Goal: Download file/media

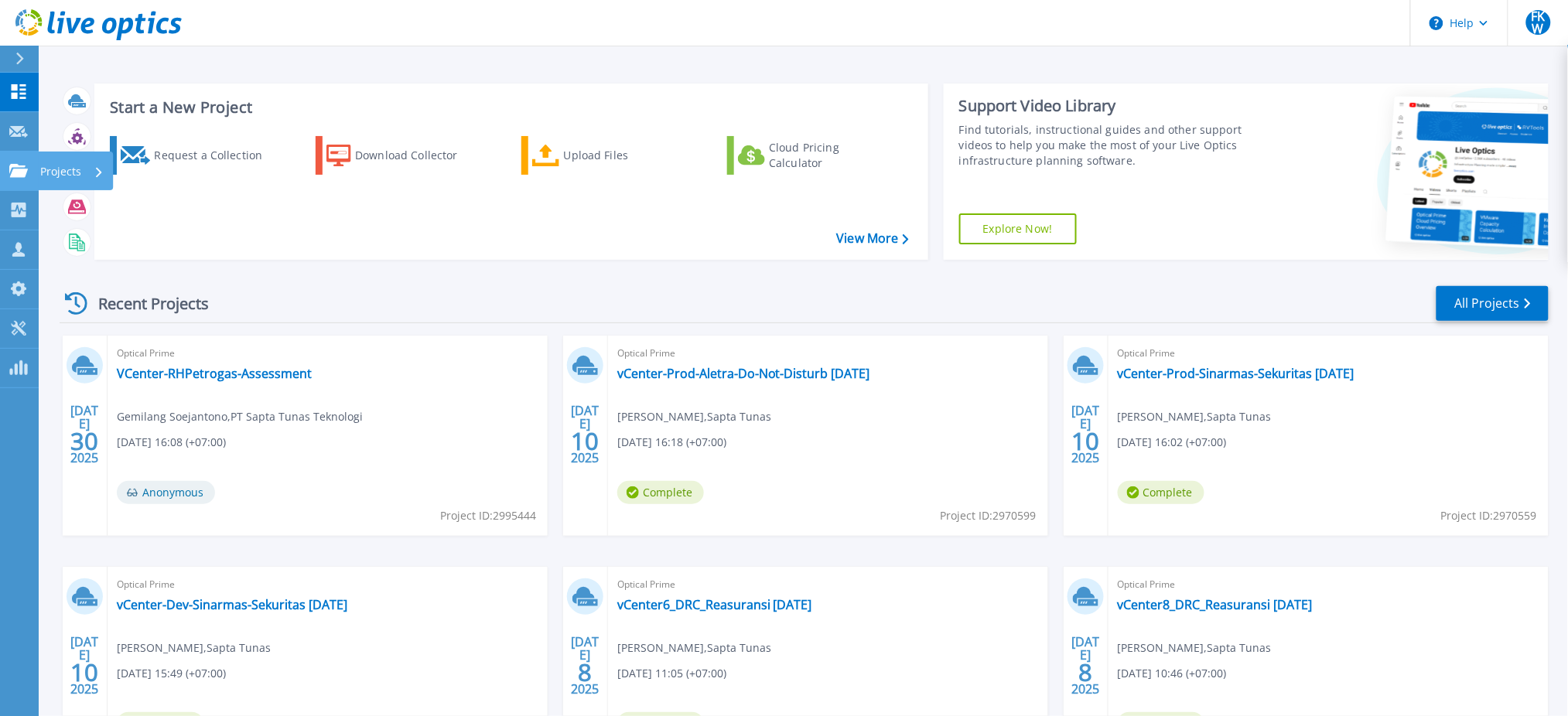
click at [26, 169] on icon at bounding box center [19, 170] width 19 height 13
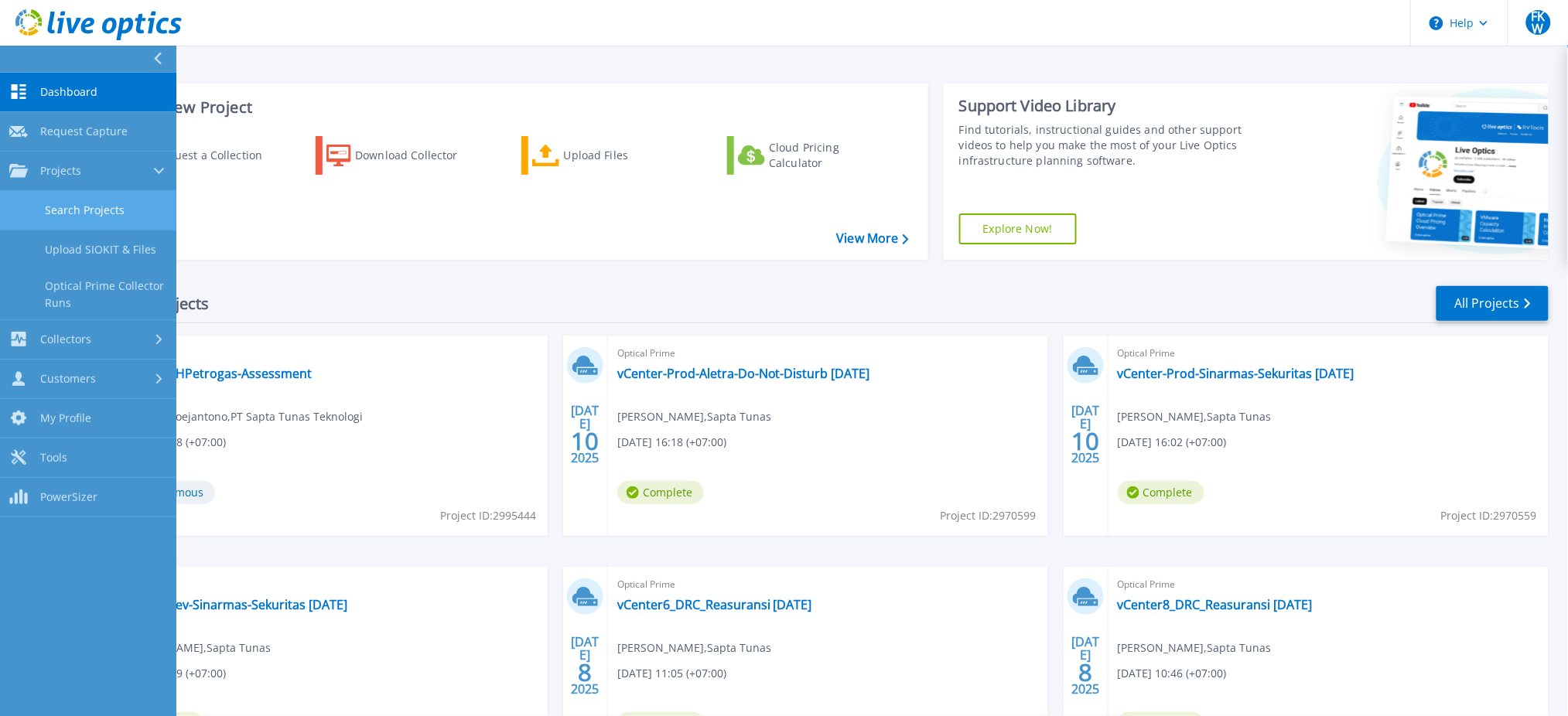
click at [33, 216] on link "Search Projects" at bounding box center [88, 211] width 177 height 39
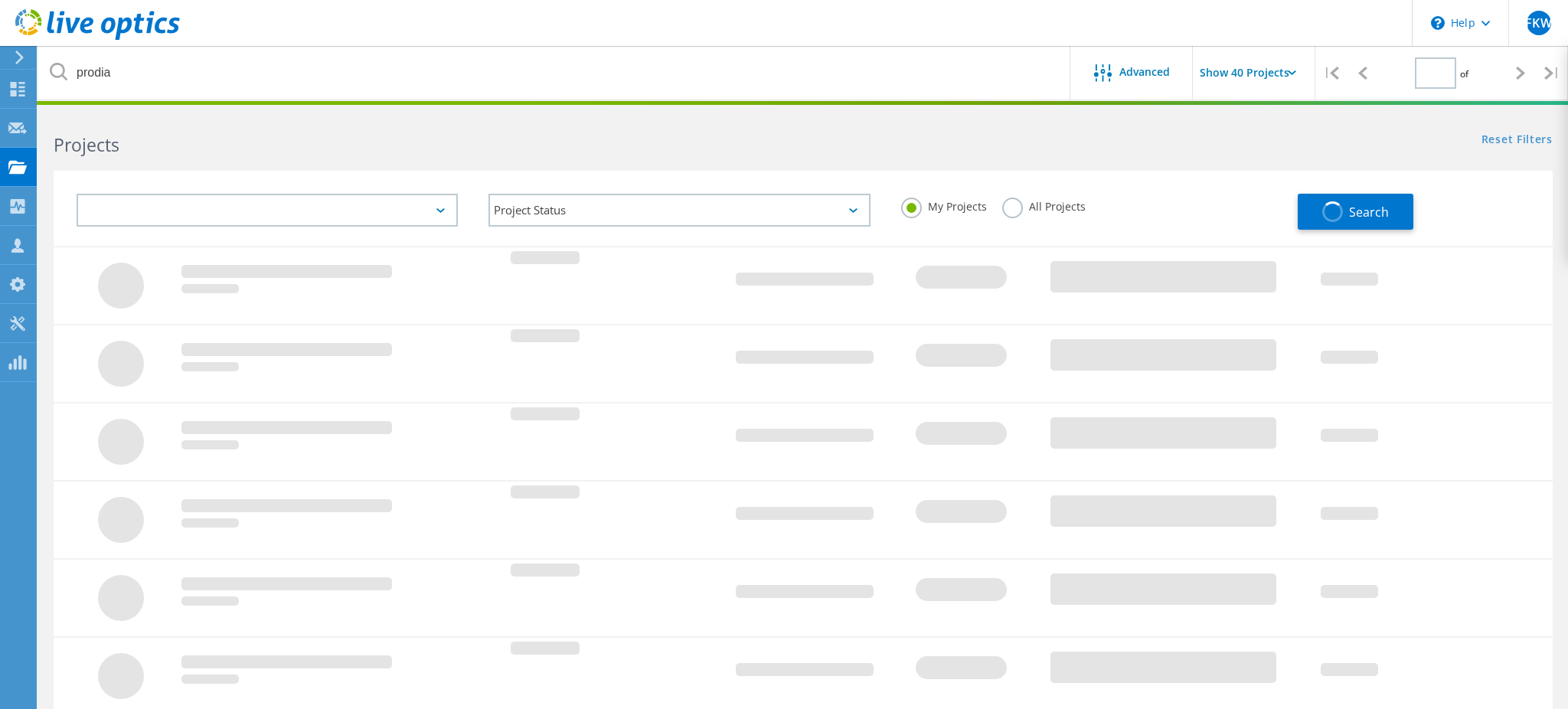
type input "1"
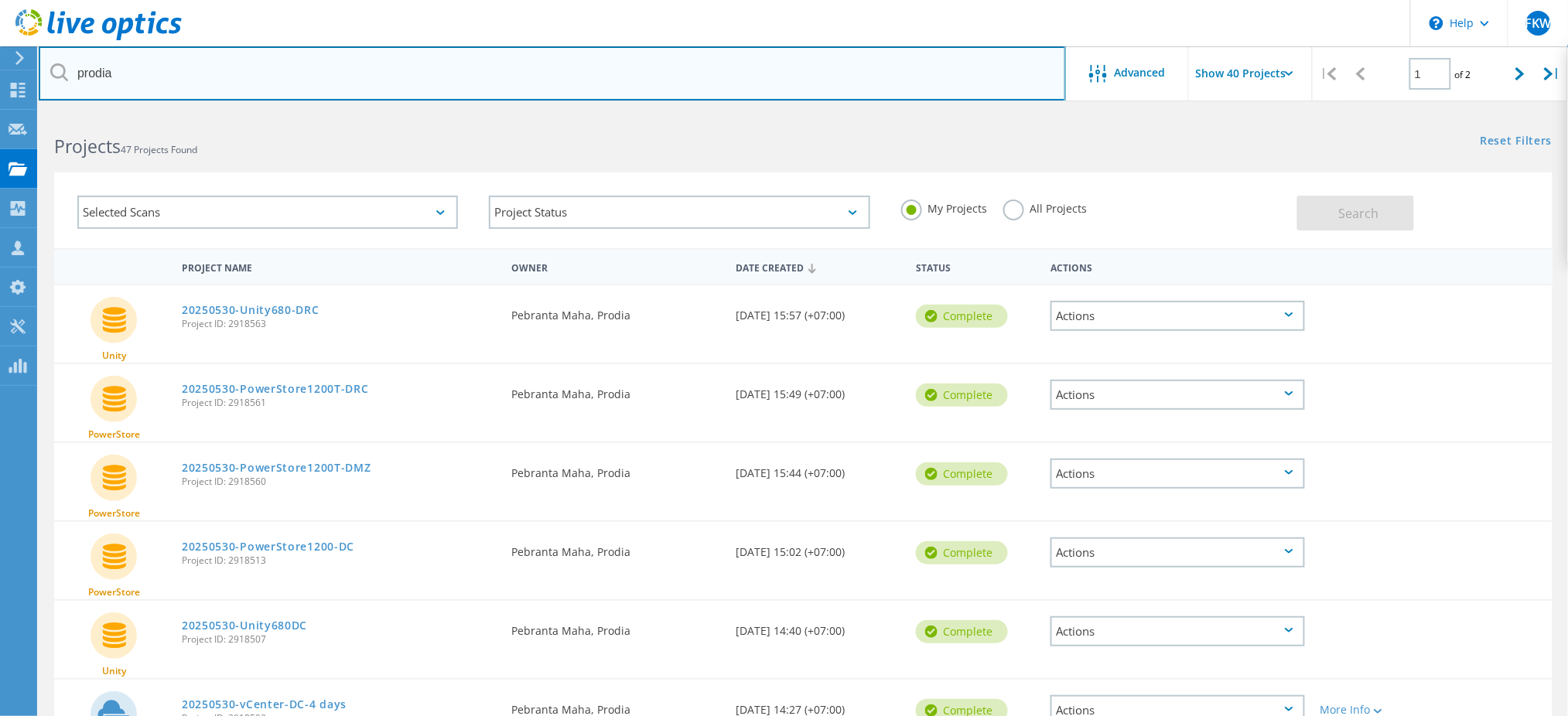
click at [255, 78] on input "prodia" at bounding box center [552, 74] width 1027 height 54
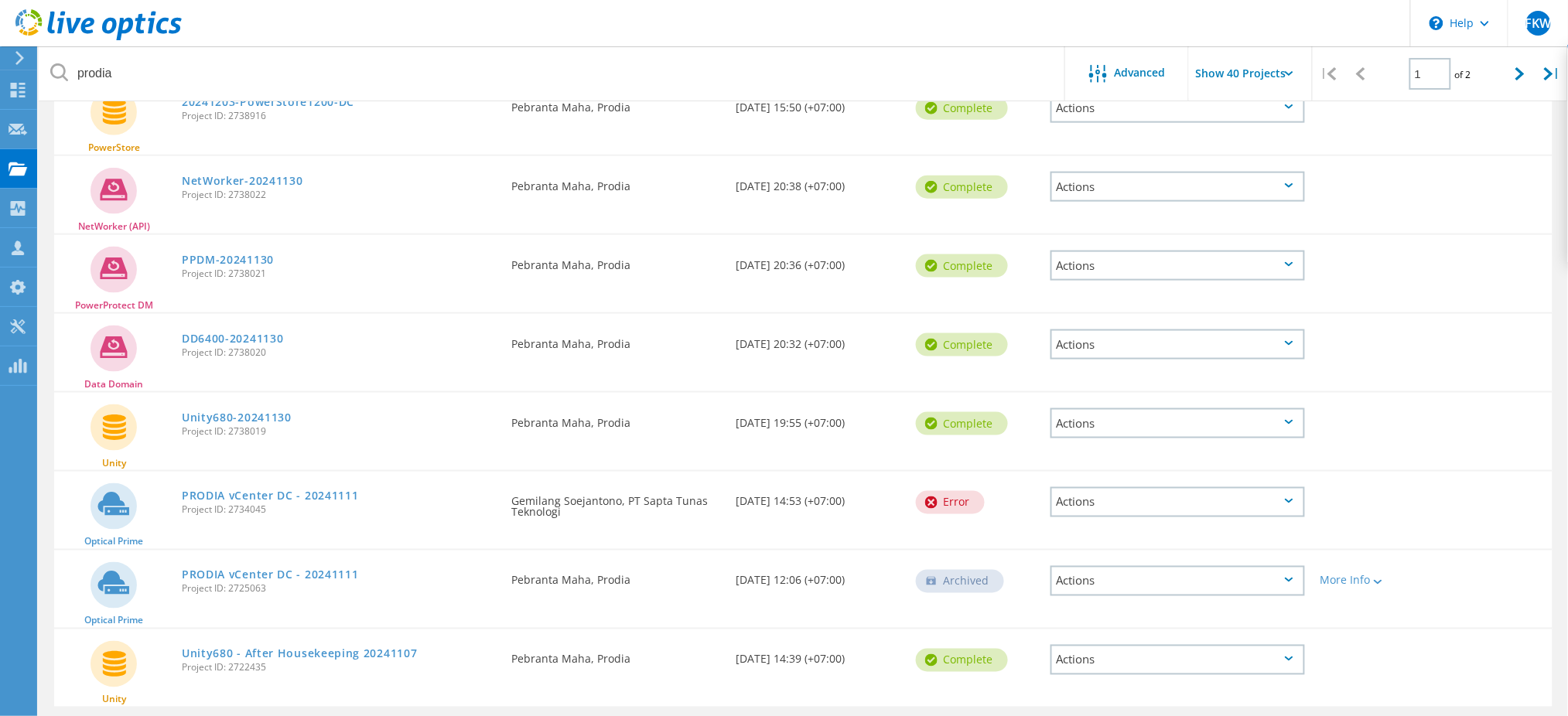
scroll to position [2737, 0]
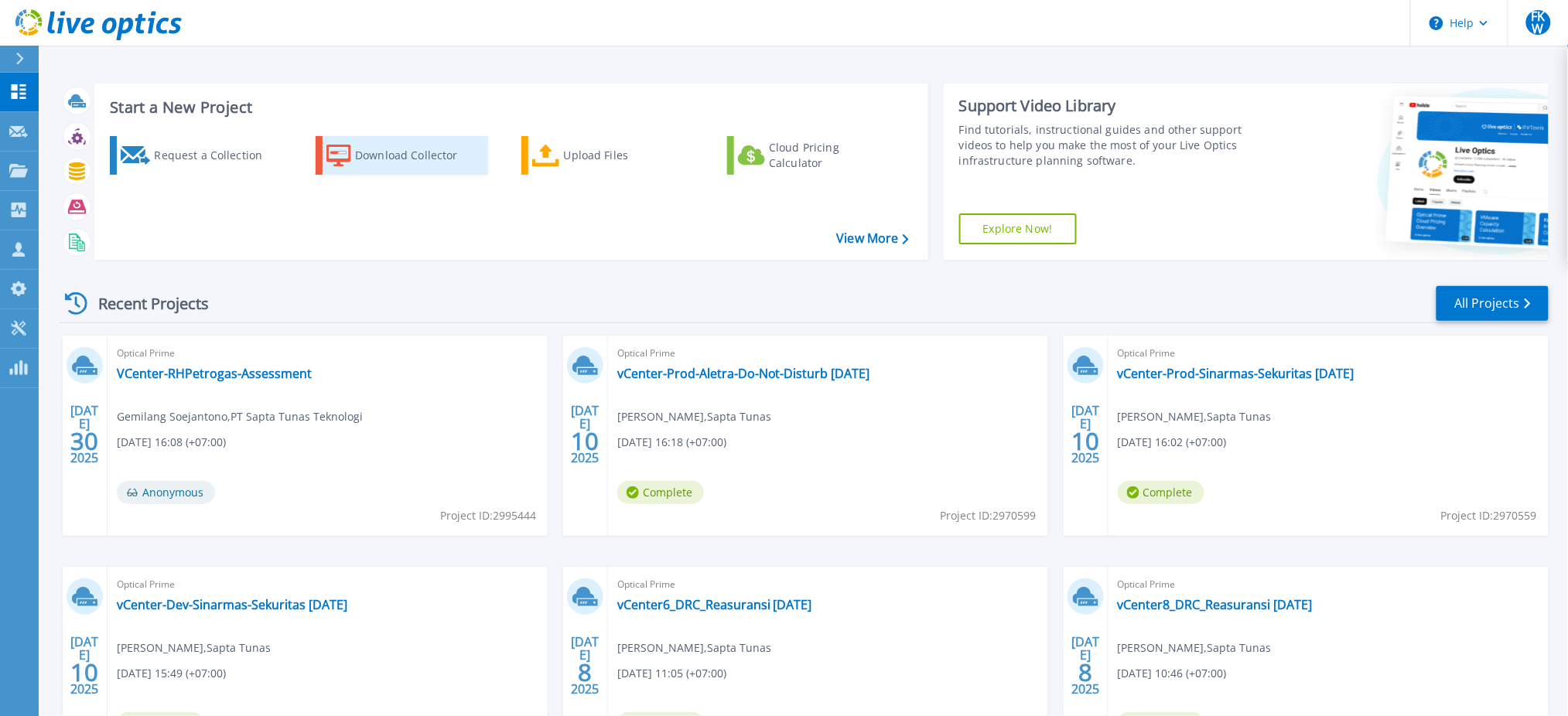
click at [435, 156] on div "Download Collector" at bounding box center [417, 156] width 124 height 31
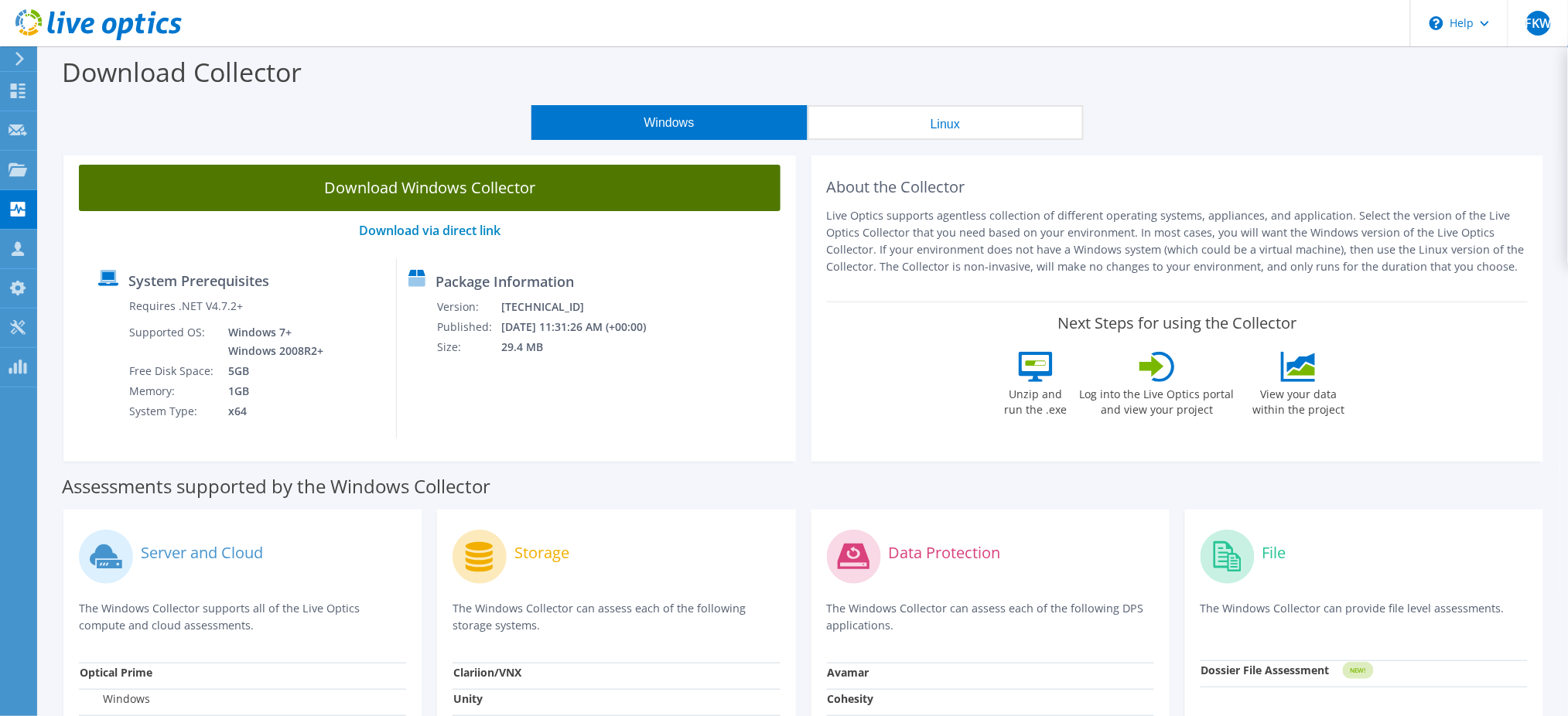
click at [597, 172] on link "Download Windows Collector" at bounding box center [430, 188] width 702 height 46
